Goal: Task Accomplishment & Management: Use online tool/utility

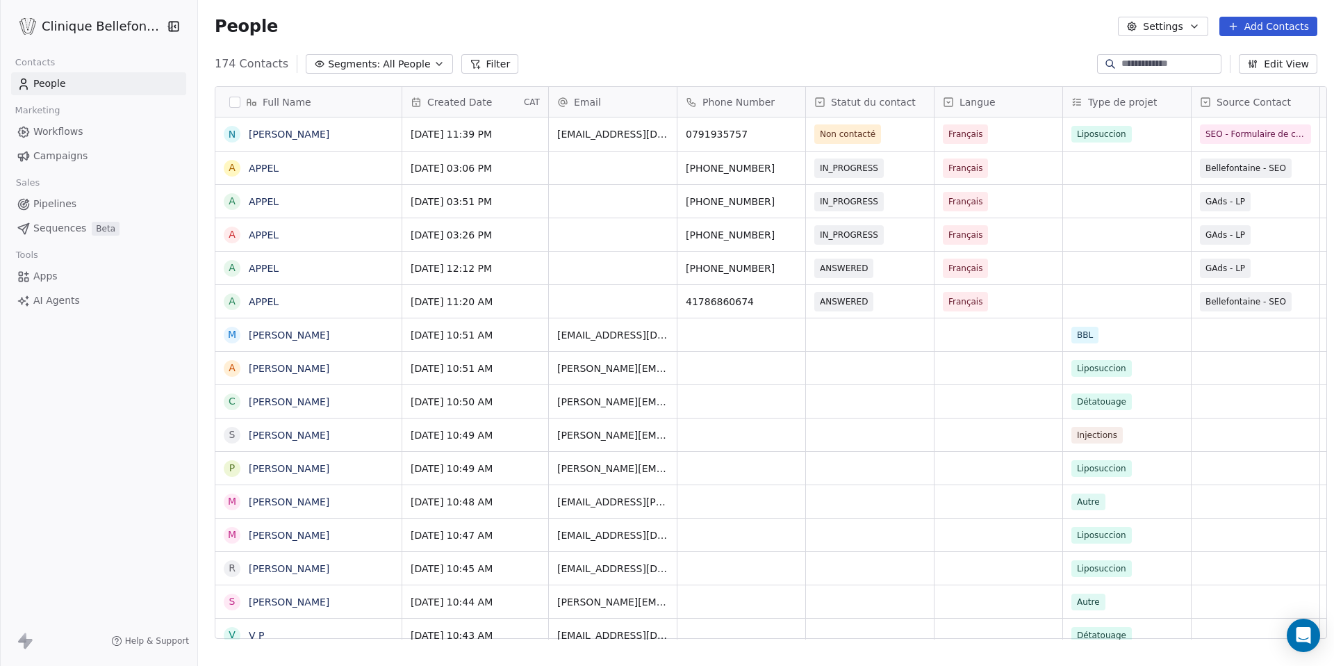
scroll to position [586, 1146]
drag, startPoint x: 1089, startPoint y: 26, endPoint x: 996, endPoint y: 80, distance: 106.8
click at [996, 80] on div "Full Name N [PERSON_NAME] A APPEL A APPEL A APPEL A APPEL A APPEL M [PERSON_NAM…" at bounding box center [766, 368] width 1136 height 586
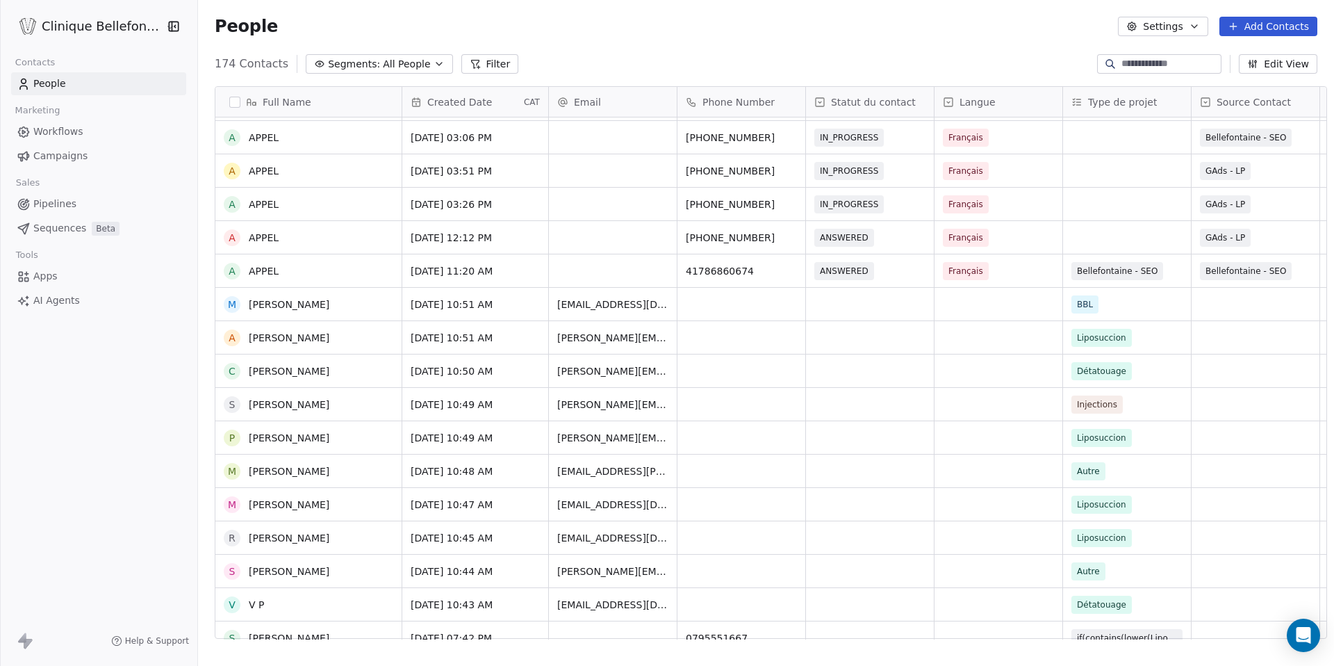
scroll to position [0, 0]
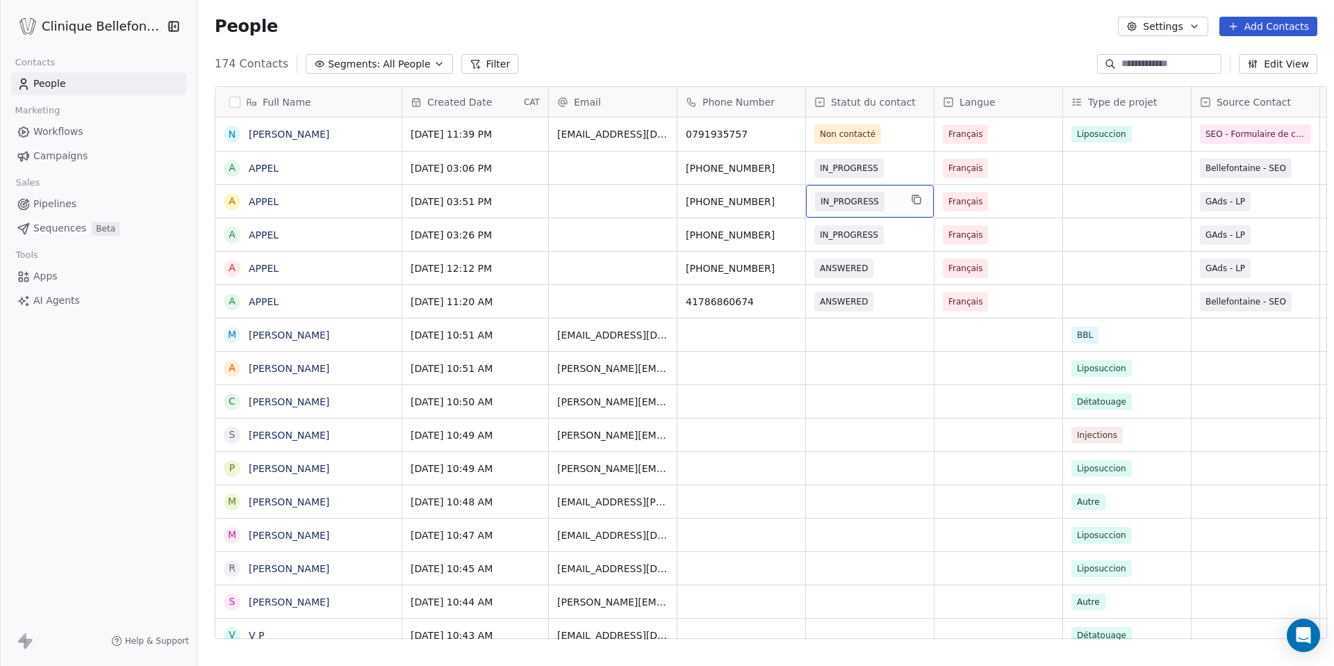
click at [878, 198] on span "IN_PROGRESS" at bounding box center [857, 201] width 85 height 19
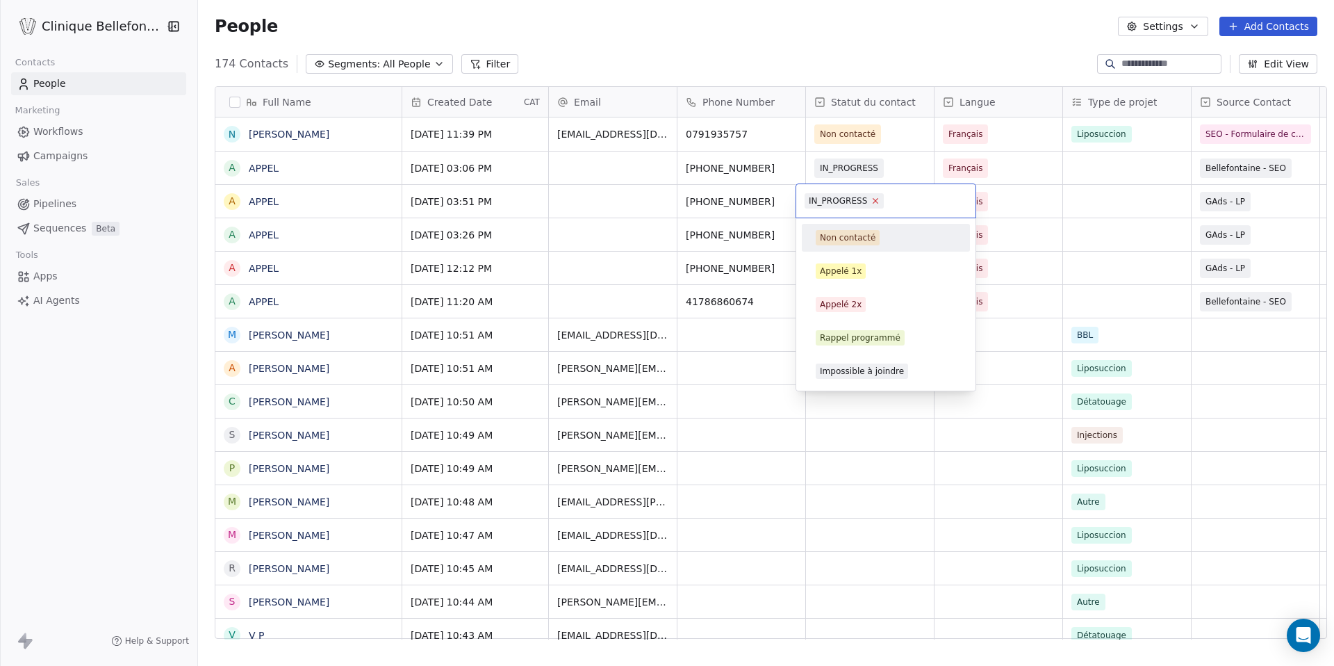
click at [877, 197] on icon at bounding box center [875, 200] width 9 height 9
click at [865, 174] on html "Clinique Bellefontaine Contacts People Marketing Workflows Campaigns Sales Pipe…" at bounding box center [667, 333] width 1334 height 666
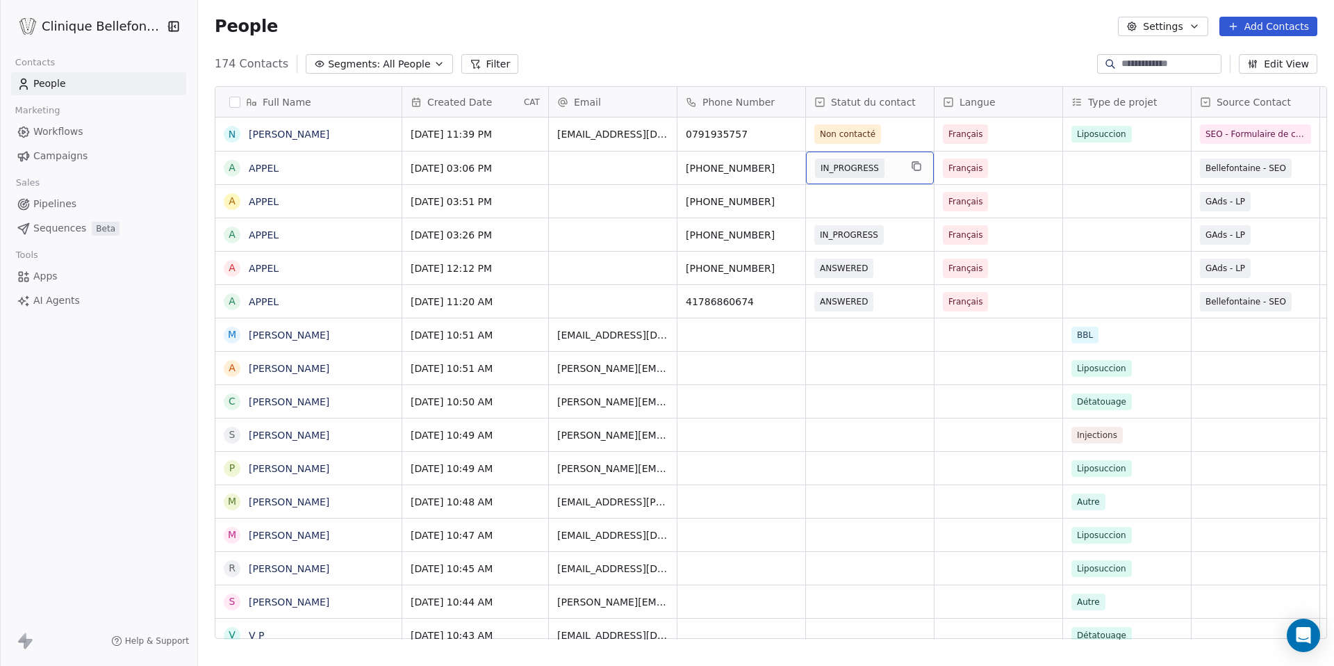
click at [864, 167] on span "IN_PROGRESS" at bounding box center [850, 168] width 58 height 14
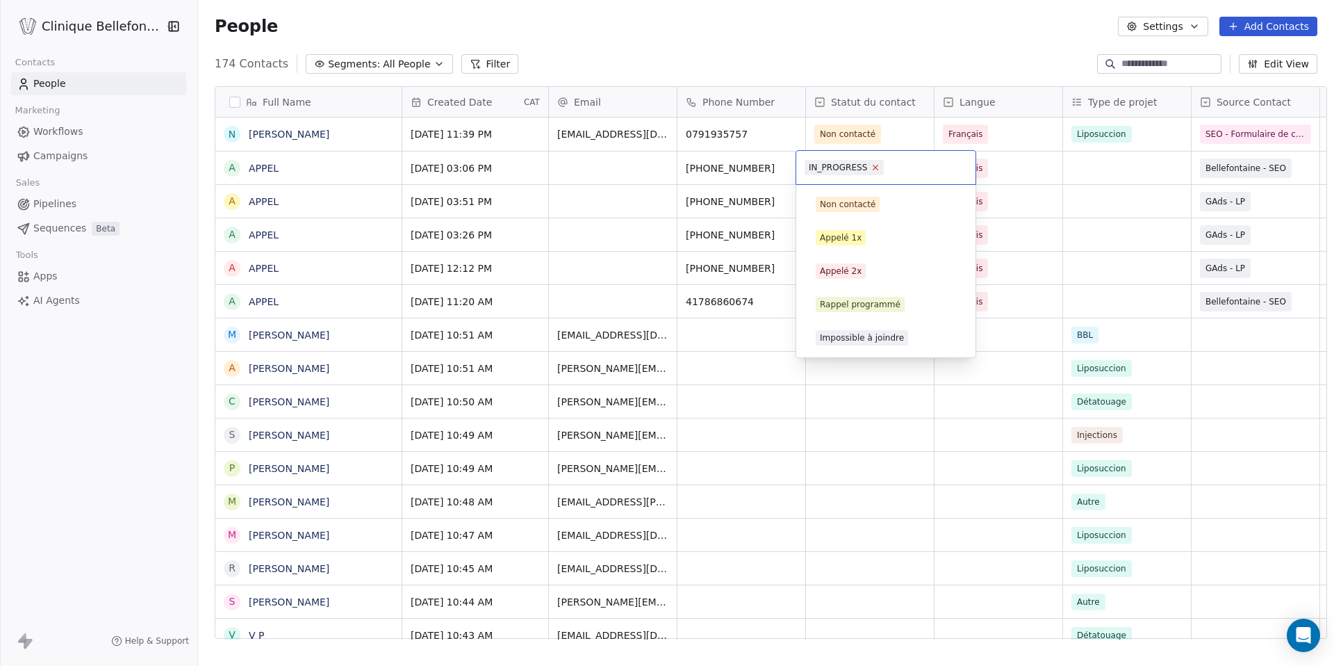
click at [875, 167] on icon at bounding box center [875, 167] width 5 height 5
click at [893, 140] on html "Clinique Bellefontaine Contacts People Marketing Workflows Campaigns Sales Pipe…" at bounding box center [667, 333] width 1334 height 666
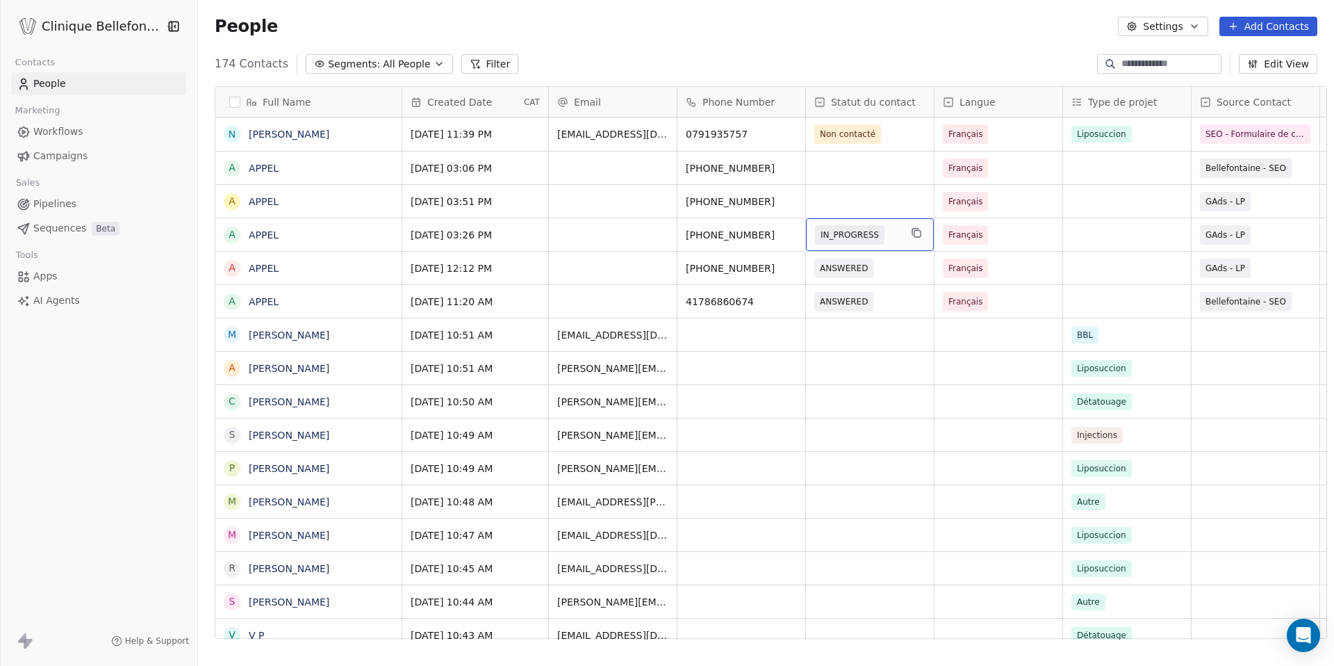
click at [871, 240] on span "IN_PROGRESS" at bounding box center [849, 234] width 69 height 19
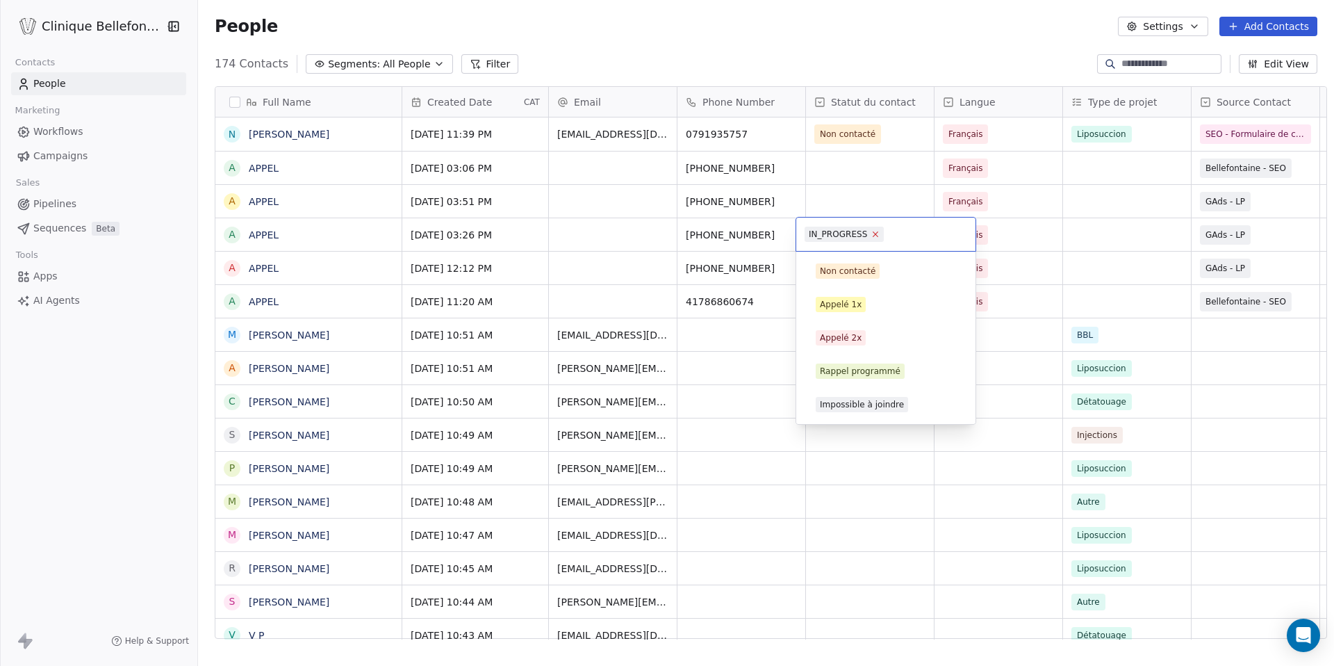
click at [875, 232] on icon at bounding box center [875, 233] width 9 height 9
click at [844, 178] on html "Clinique Bellefontaine Contacts People Marketing Workflows Campaigns Sales Pipe…" at bounding box center [667, 333] width 1334 height 666
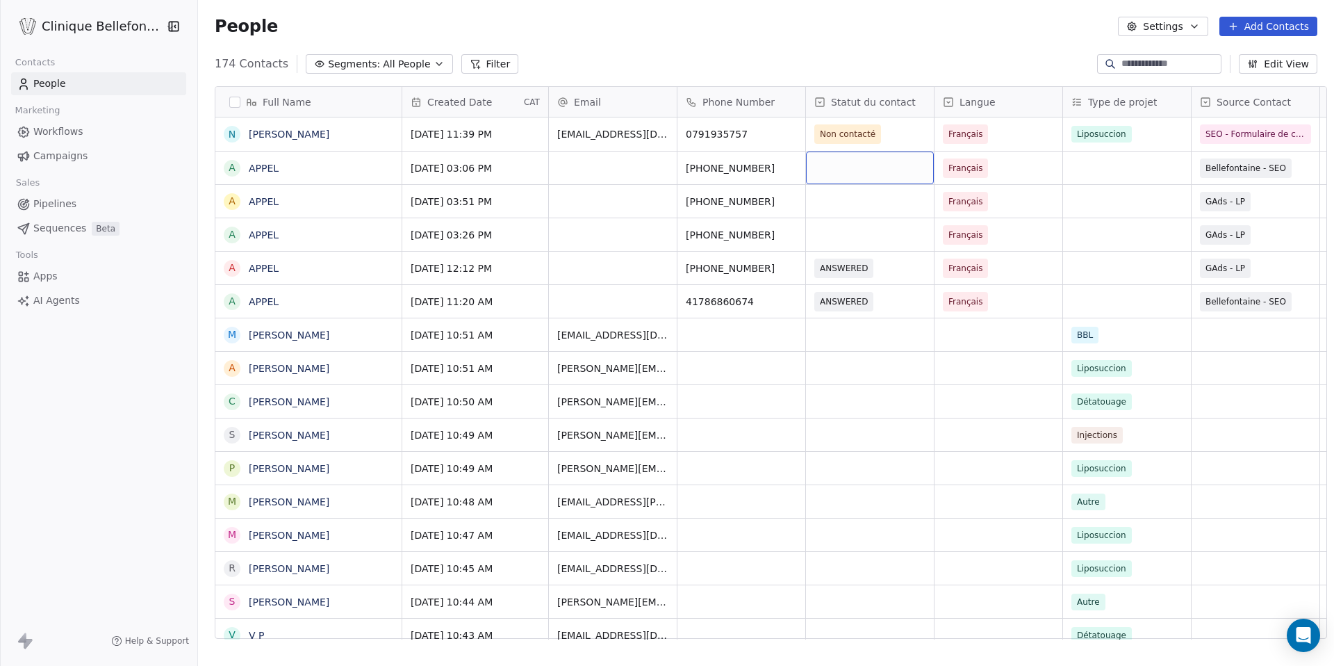
click at [850, 166] on div "grid" at bounding box center [870, 167] width 128 height 33
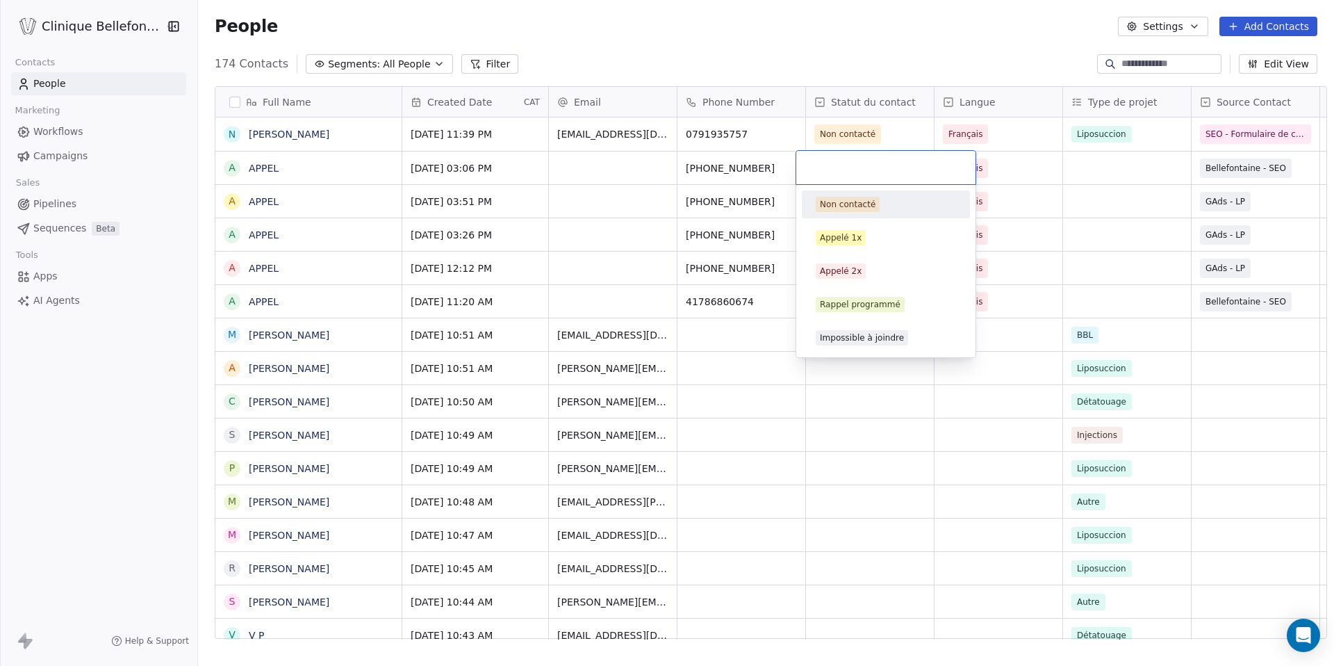
click at [856, 79] on html "Clinique Bellefontaine Contacts People Marketing Workflows Campaigns Sales Pipe…" at bounding box center [667, 333] width 1334 height 666
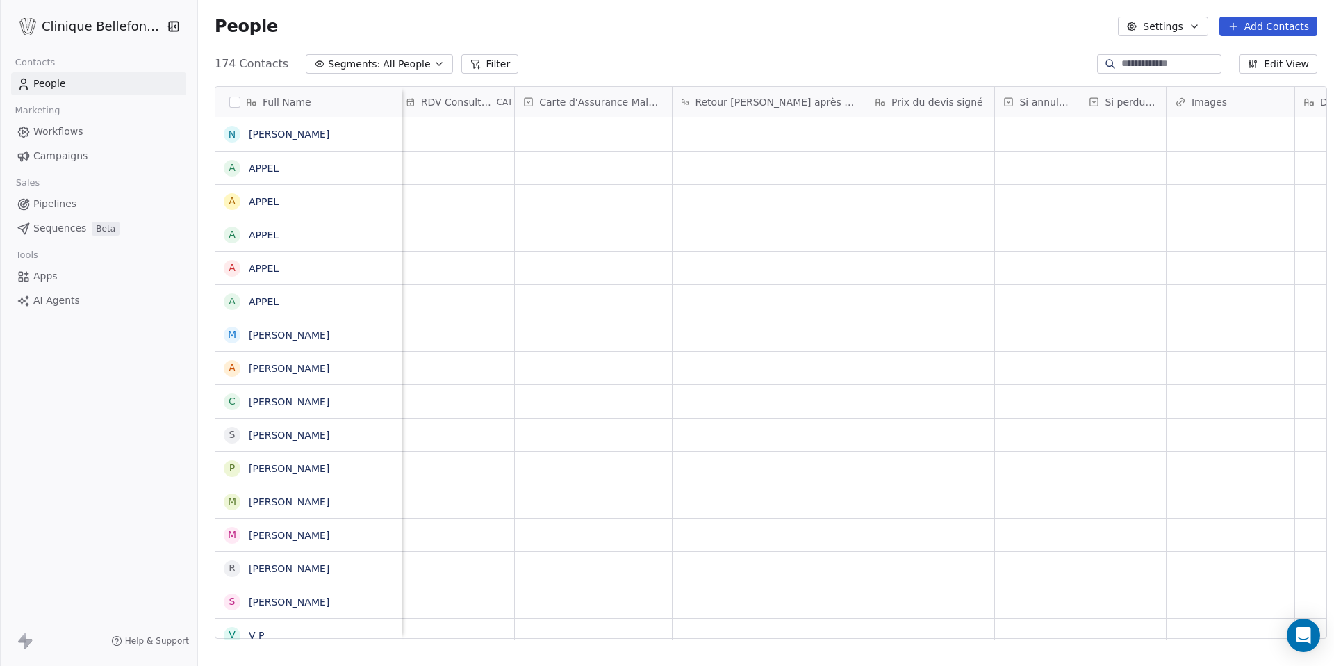
scroll to position [0, 2358]
click at [1250, 100] on icon at bounding box center [1309, 102] width 11 height 11
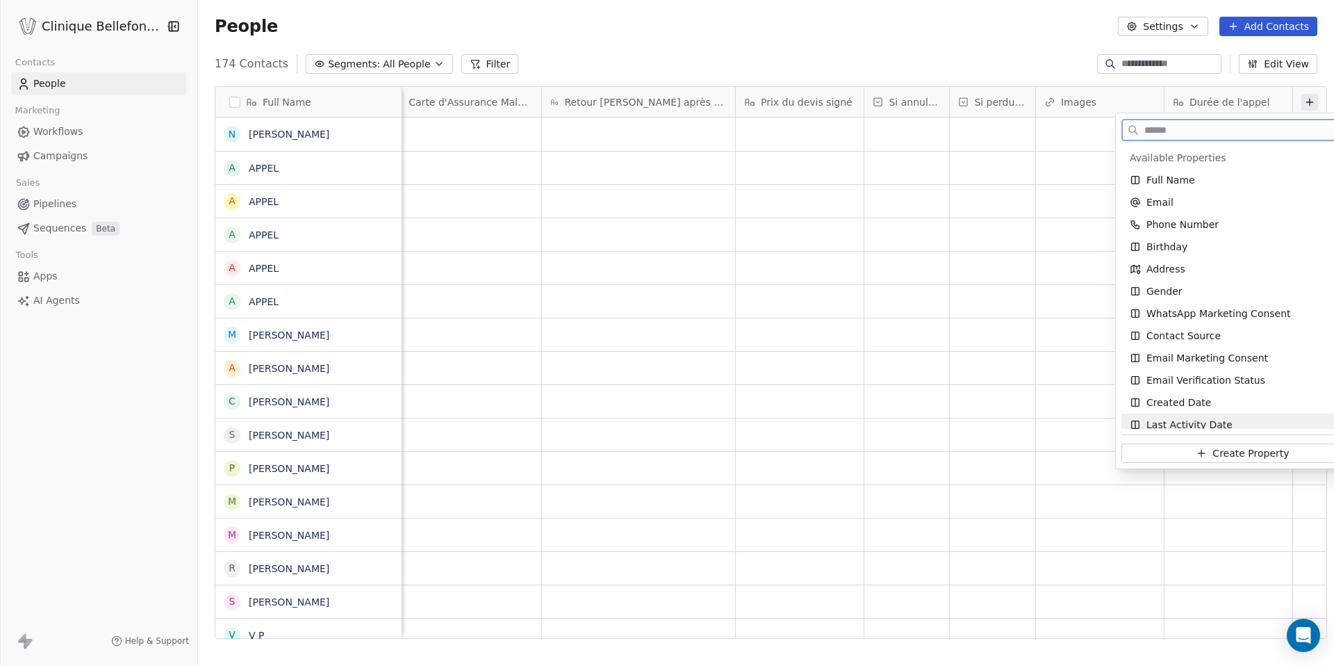
click at [1212, 456] on span "Create Property" at bounding box center [1250, 453] width 76 height 14
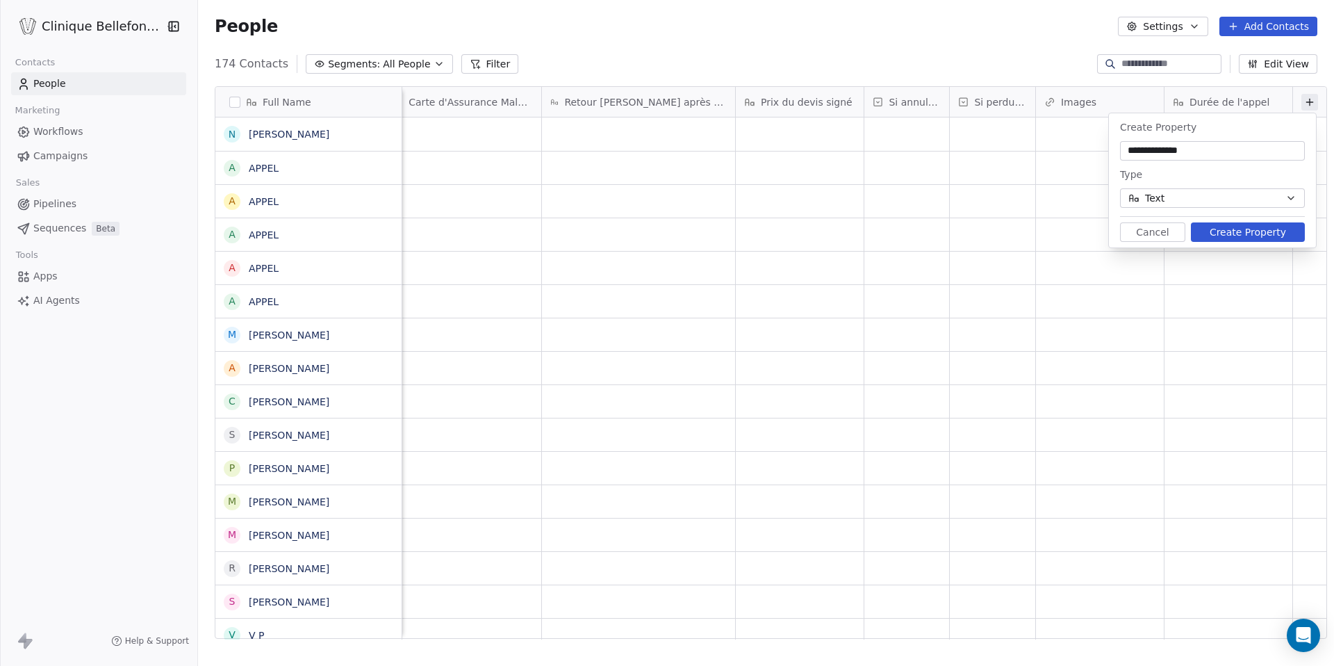
type input "**********"
click at [1230, 197] on button "Text" at bounding box center [1212, 197] width 185 height 19
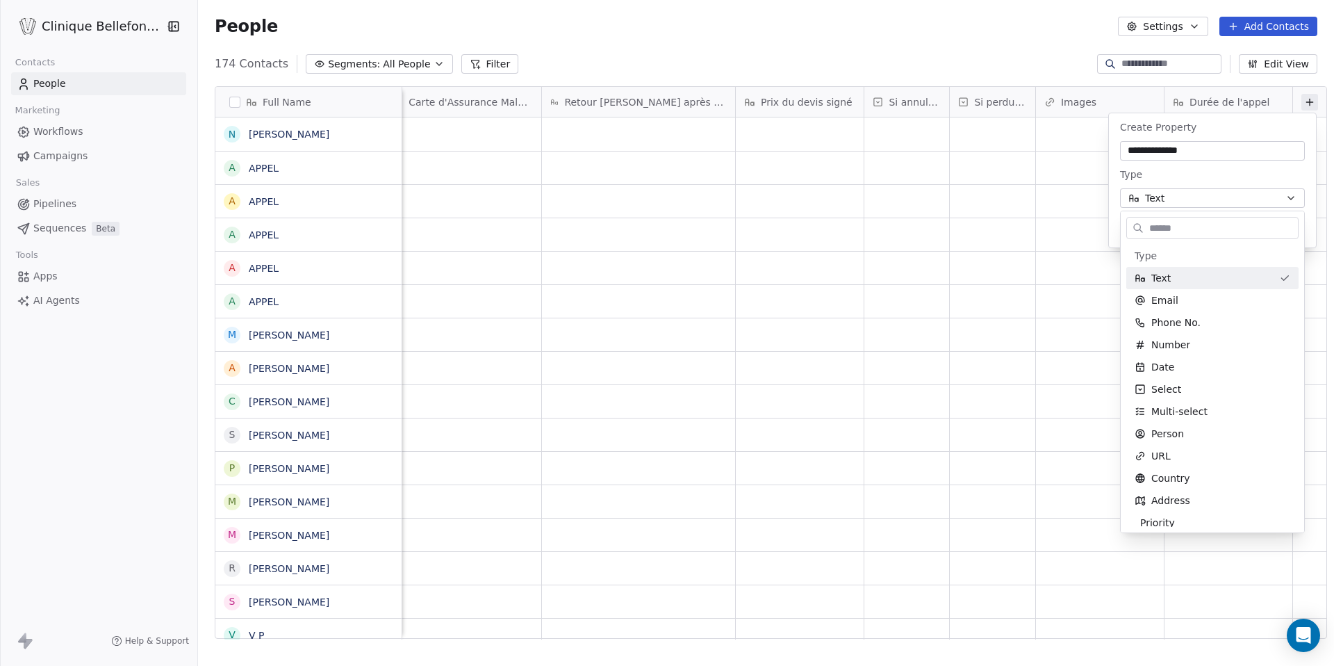
click at [1231, 153] on html "Clinique Bellefontaine Contacts People Marketing Workflows Campaigns Sales Pipe…" at bounding box center [667, 333] width 1334 height 666
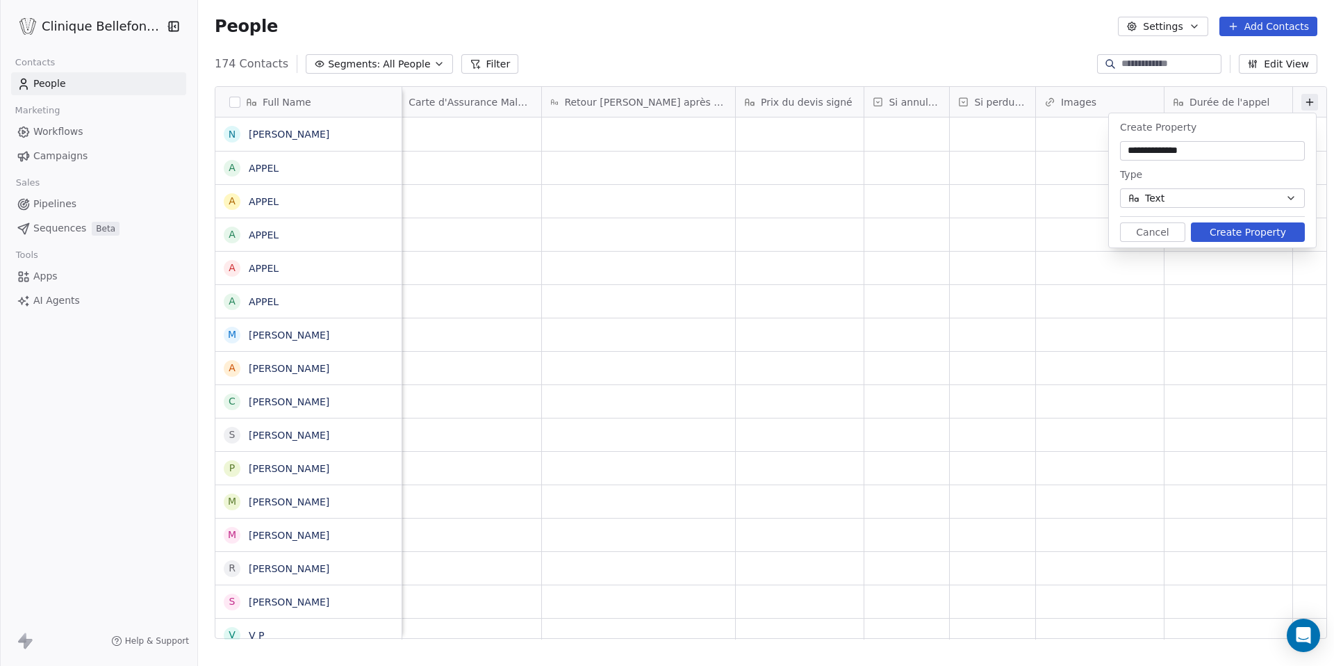
click at [1207, 197] on button "Text" at bounding box center [1212, 197] width 185 height 19
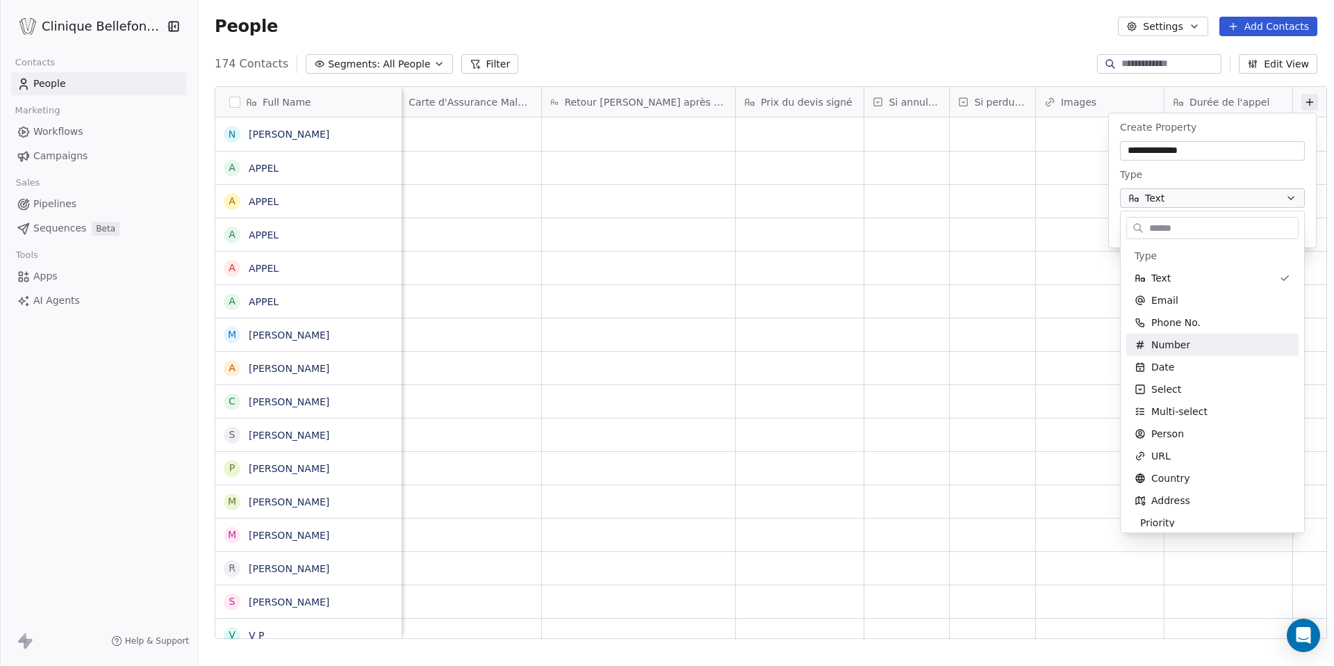
scroll to position [7, 0]
click at [1191, 334] on div "Number" at bounding box center [1213, 338] width 156 height 14
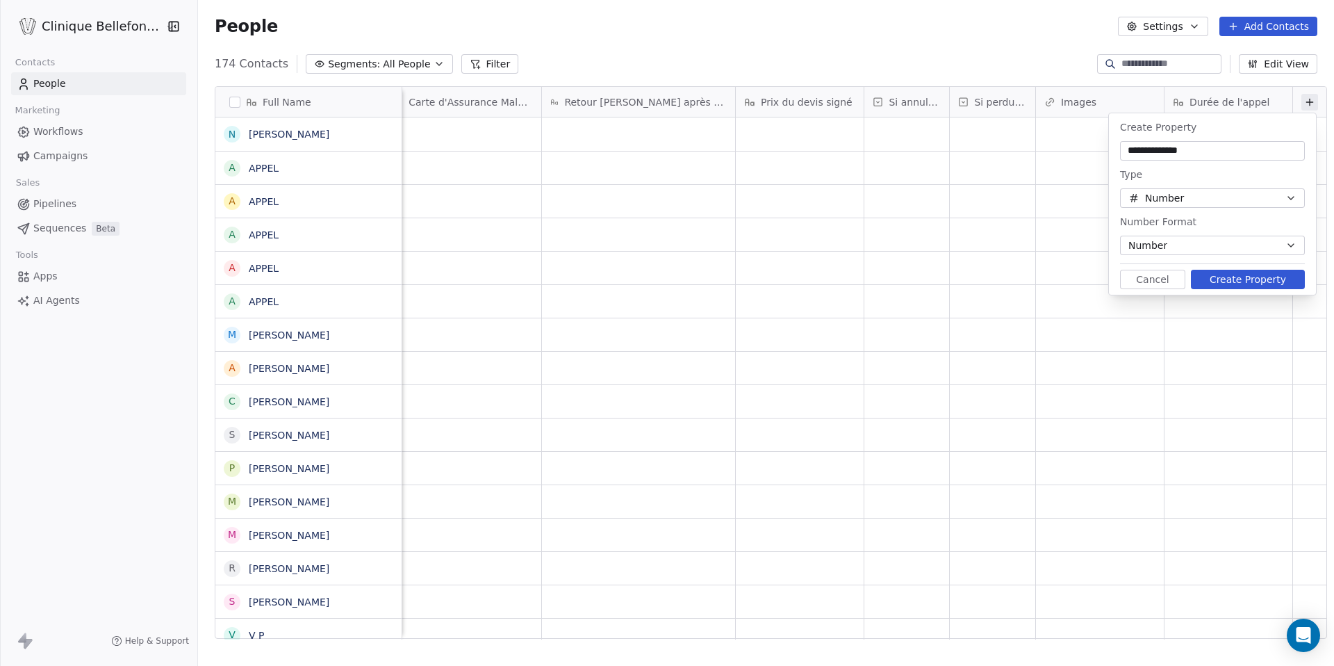
click at [1209, 227] on div "Number Format" at bounding box center [1212, 221] width 185 height 17
click at [1206, 238] on button "Number" at bounding box center [1212, 245] width 185 height 19
click at [1205, 231] on html "Clinique Bellefontaine Contacts People Marketing Workflows Campaigns Sales Pipe…" at bounding box center [667, 333] width 1334 height 666
click at [1219, 280] on button "Create Property" at bounding box center [1248, 279] width 114 height 19
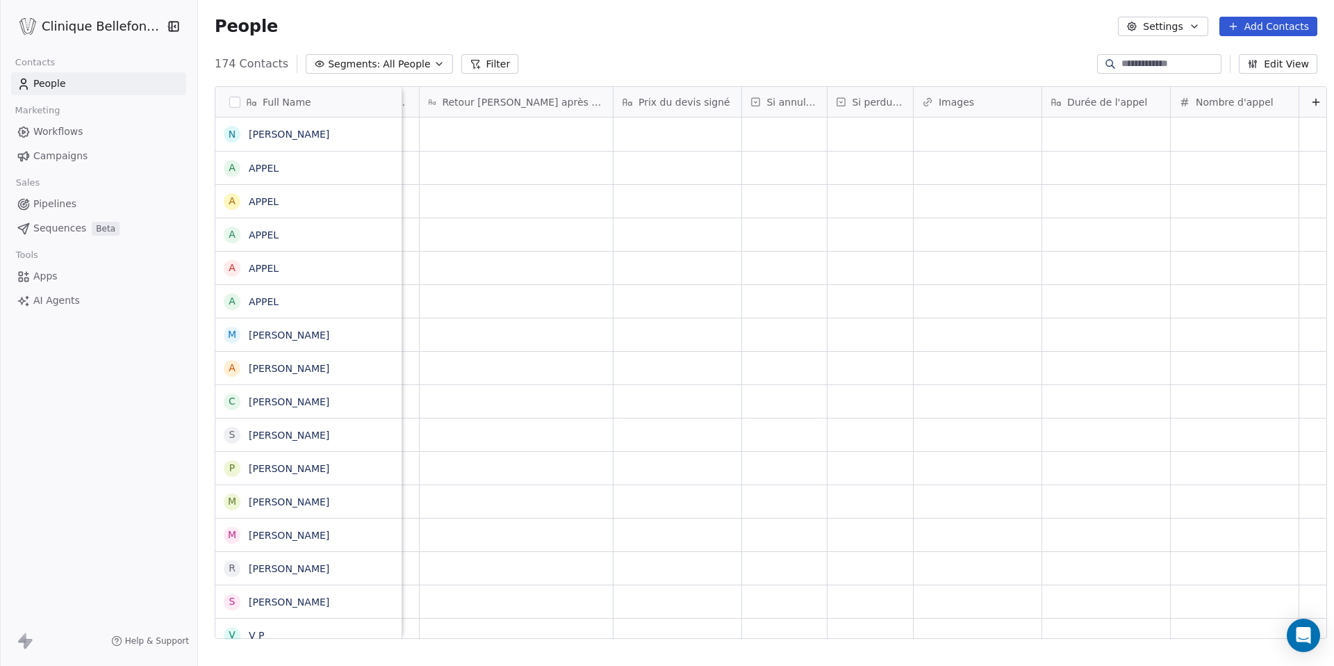
scroll to position [0, 2486]
